Goal: Navigation & Orientation: Find specific page/section

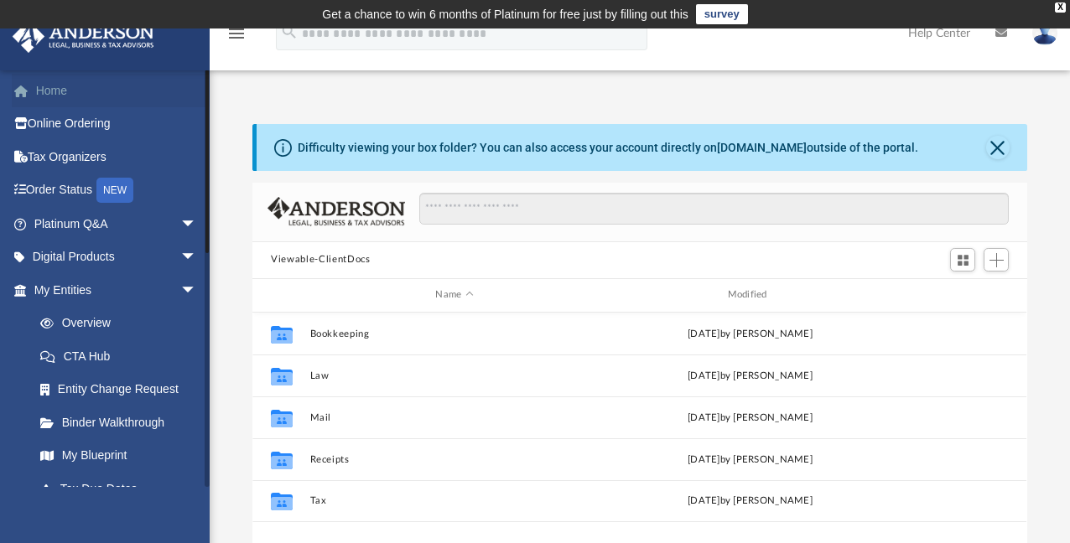
click at [57, 91] on link "Home" at bounding box center [117, 91] width 210 height 34
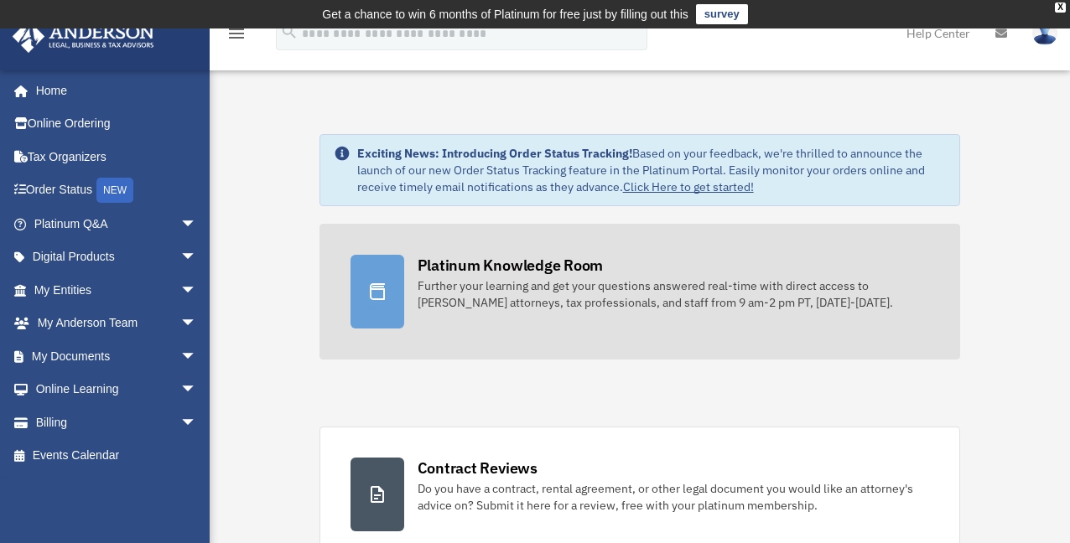
click at [490, 272] on div "Platinum Knowledge Room" at bounding box center [511, 265] width 186 height 21
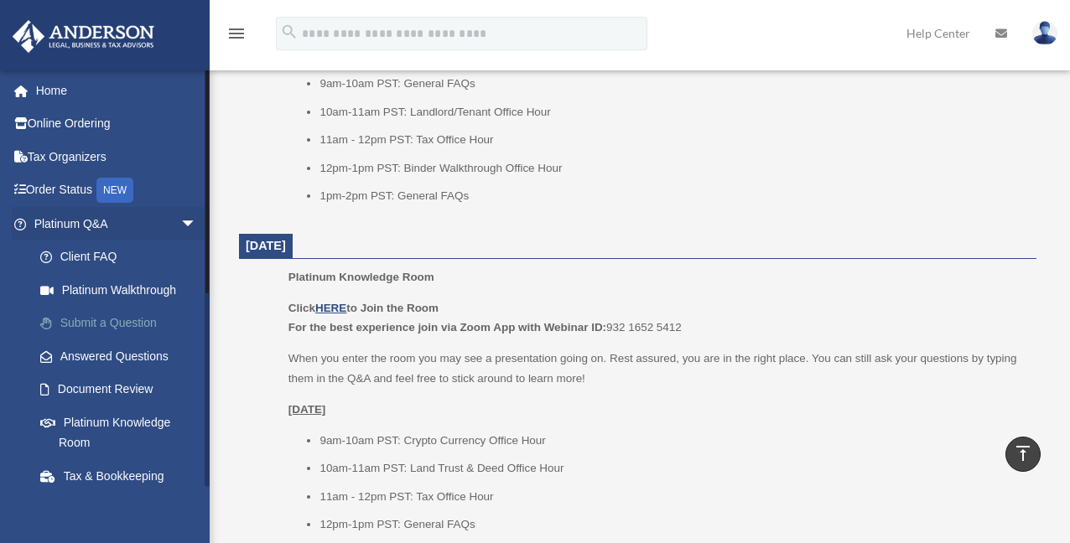
scroll to position [922, 0]
